Goal: Task Accomplishment & Management: Manage account settings

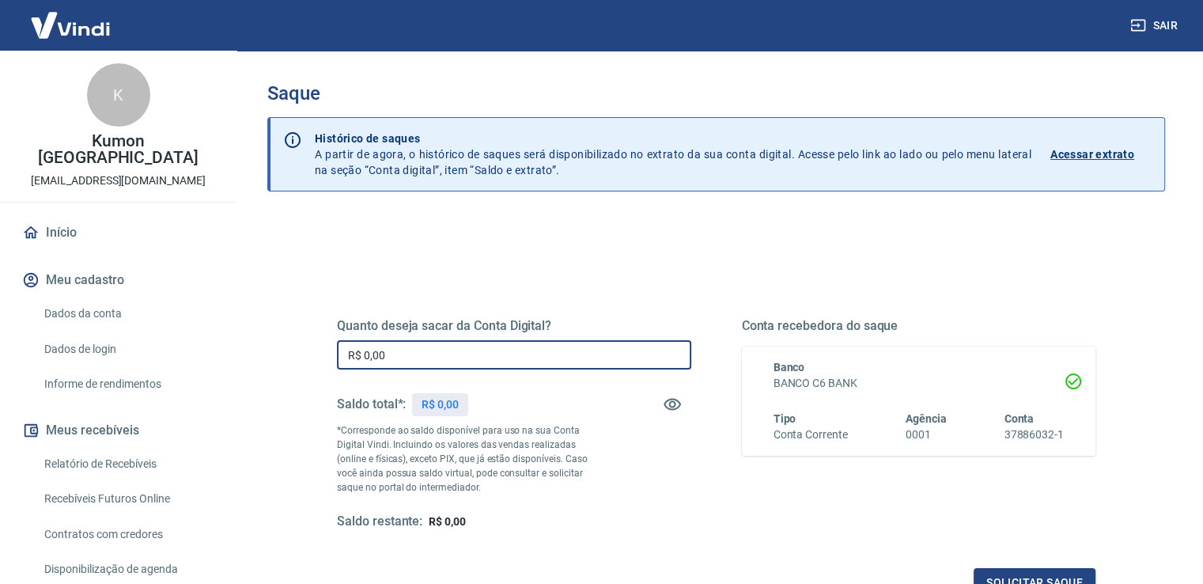
click at [642, 360] on input "R$ 0,00" at bounding box center [514, 354] width 354 height 29
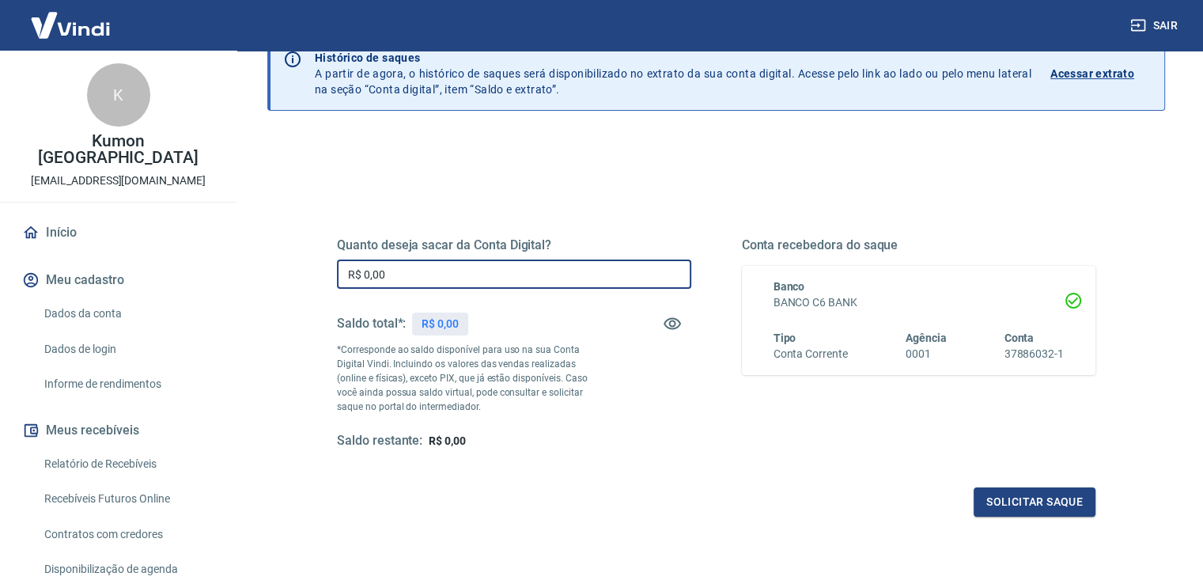
scroll to position [198, 0]
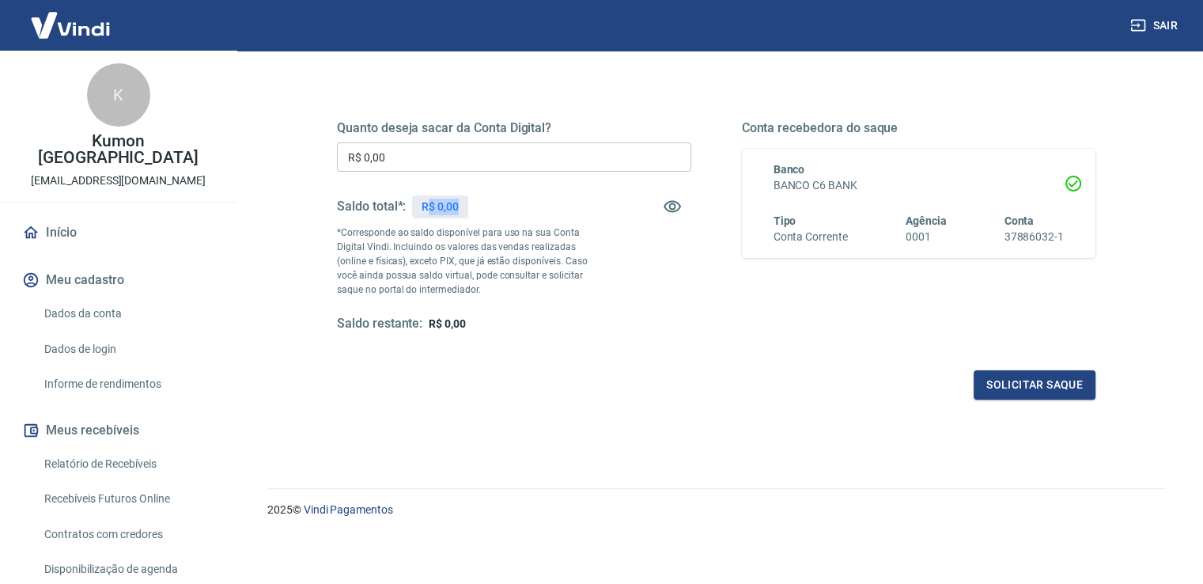
drag, startPoint x: 426, startPoint y: 206, endPoint x: 459, endPoint y: 214, distance: 34.3
click at [459, 214] on div "R$ 0,00" at bounding box center [440, 206] width 56 height 23
click at [572, 101] on div "Quanto deseja sacar da Conta Digital? R$ 0,00 ​ Saldo total*: R$ 0,00 *Correspo…" at bounding box center [716, 240] width 758 height 317
